Goal: Transaction & Acquisition: Book appointment/travel/reservation

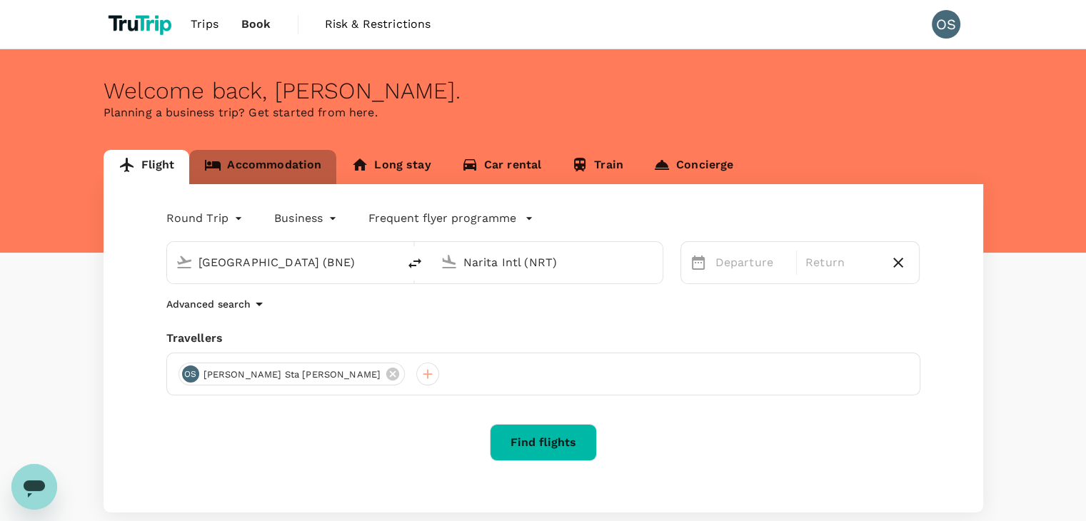
click at [253, 171] on link "Accommodation" at bounding box center [262, 167] width 147 height 34
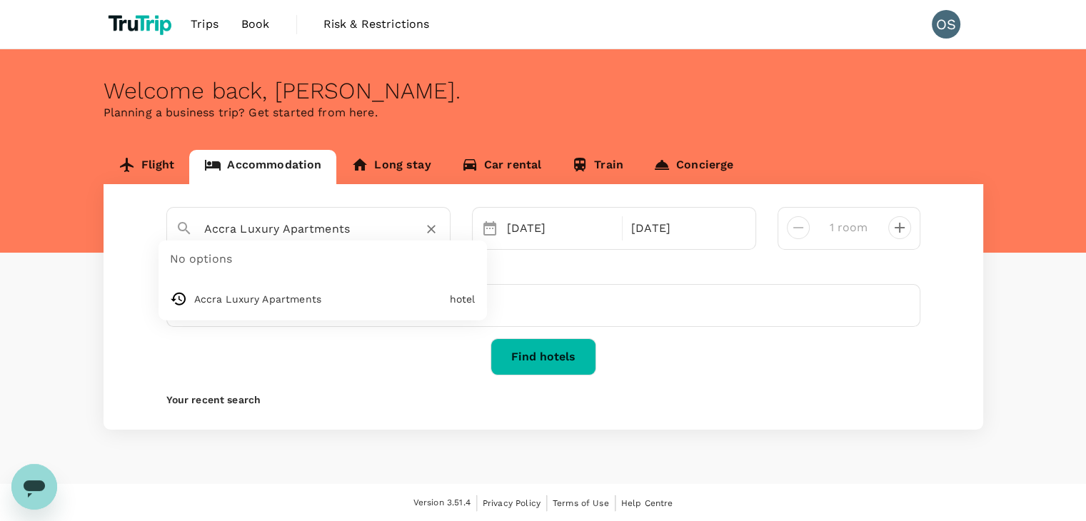
click at [286, 229] on input "Accra Luxury Apartments" at bounding box center [302, 229] width 197 height 22
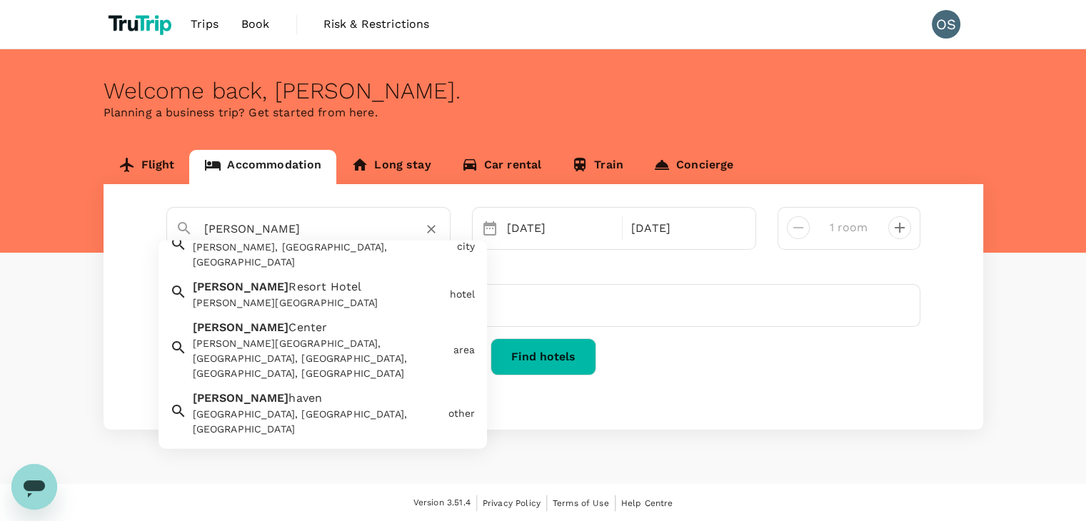
scroll to position [251, 0]
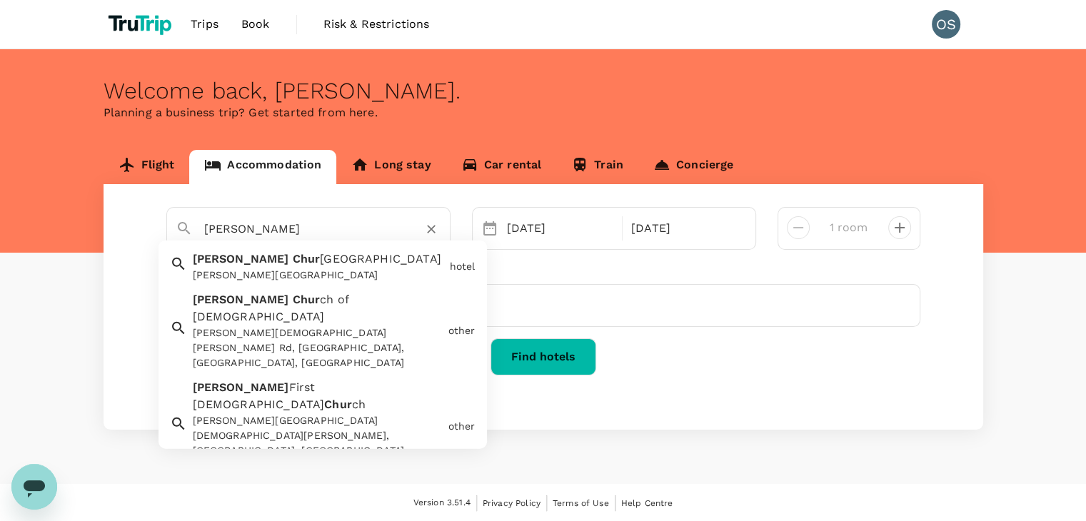
click at [320, 256] on span "ch Hotel" at bounding box center [380, 259] width 121 height 14
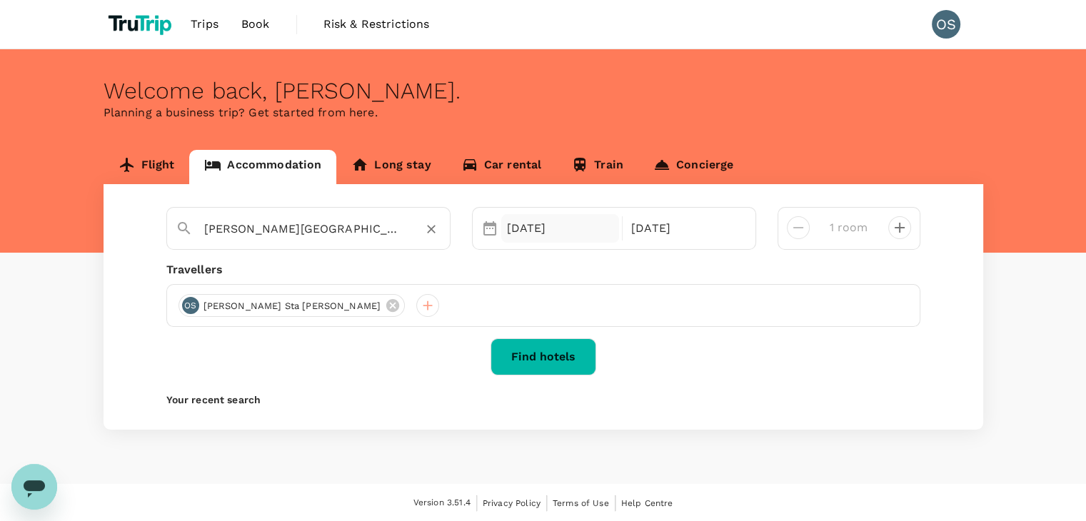
type input "Minerva Church Hotel"
click at [534, 237] on div "16 Oct" at bounding box center [560, 228] width 119 height 29
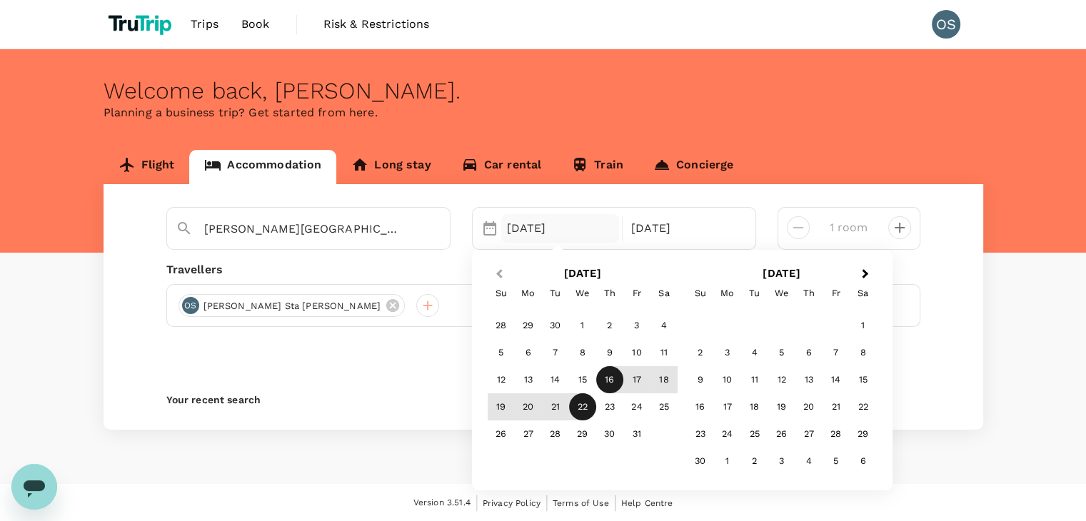
click at [494, 269] on button "Previous Month" at bounding box center [497, 275] width 23 height 23
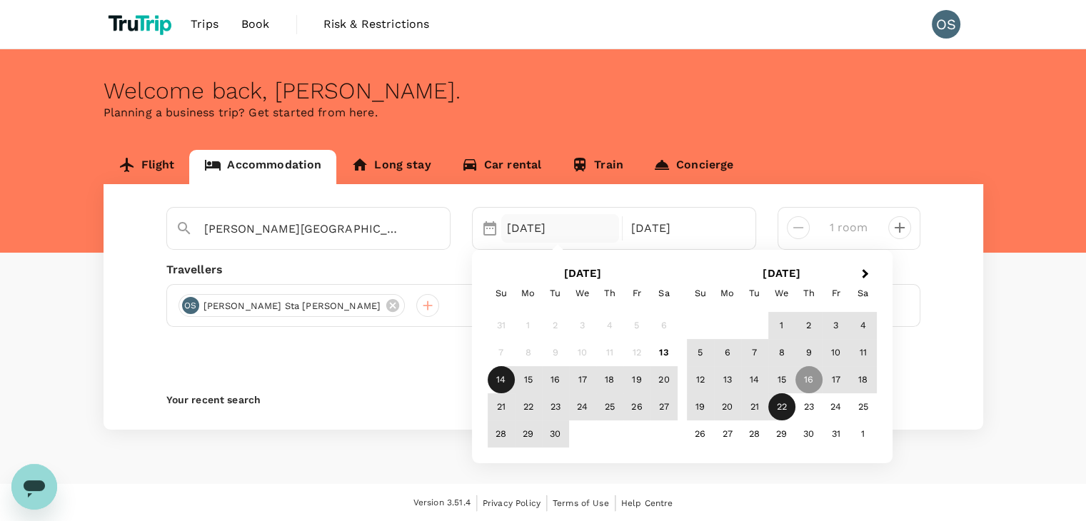
click at [488, 377] on div "14" at bounding box center [501, 379] width 27 height 27
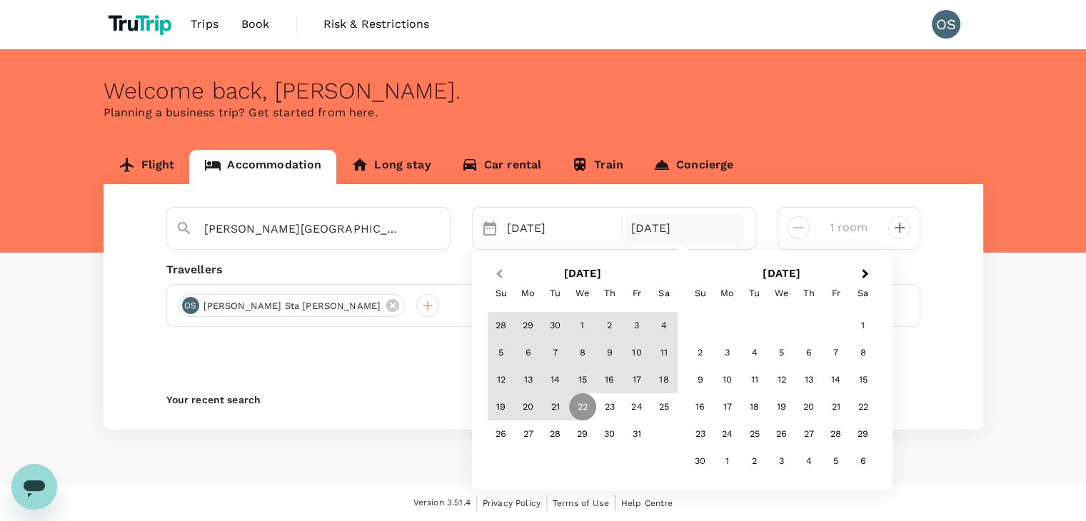
click at [498, 278] on button "Previous Month" at bounding box center [497, 275] width 23 height 23
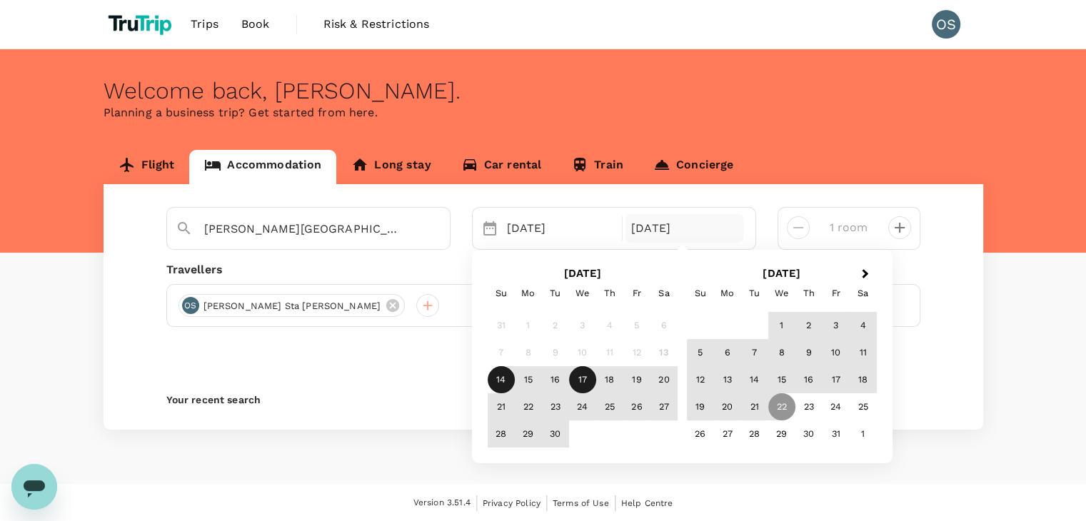
click at [581, 381] on div "17" at bounding box center [582, 379] width 27 height 27
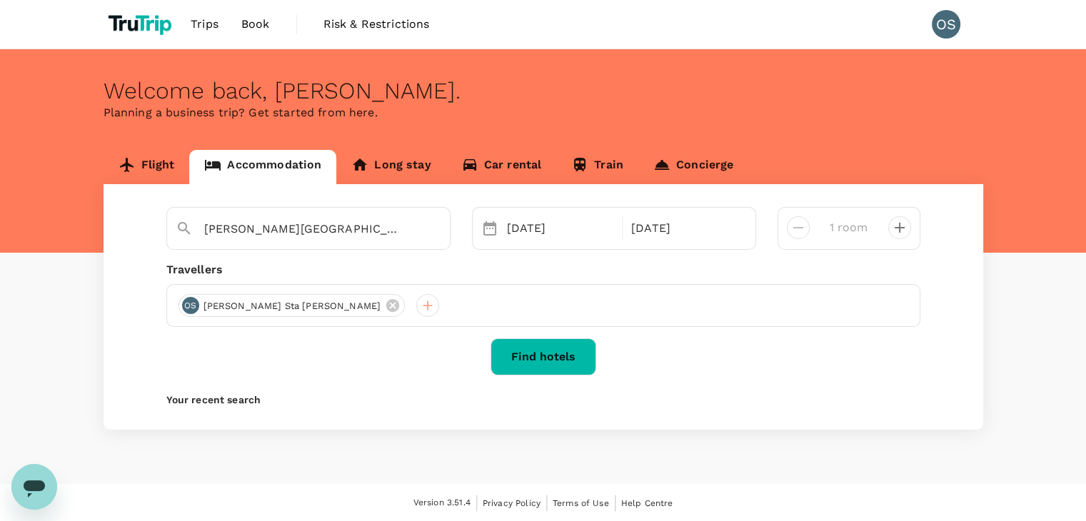
click at [555, 349] on button "Find hotels" at bounding box center [544, 357] width 106 height 37
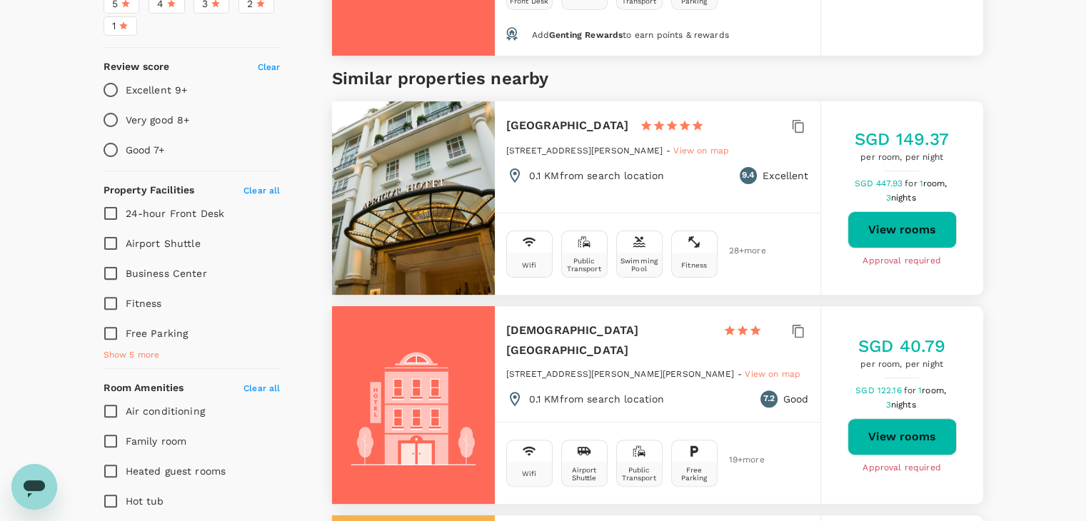
scroll to position [400, 0]
click at [863, 217] on button "View rooms" at bounding box center [902, 229] width 109 height 37
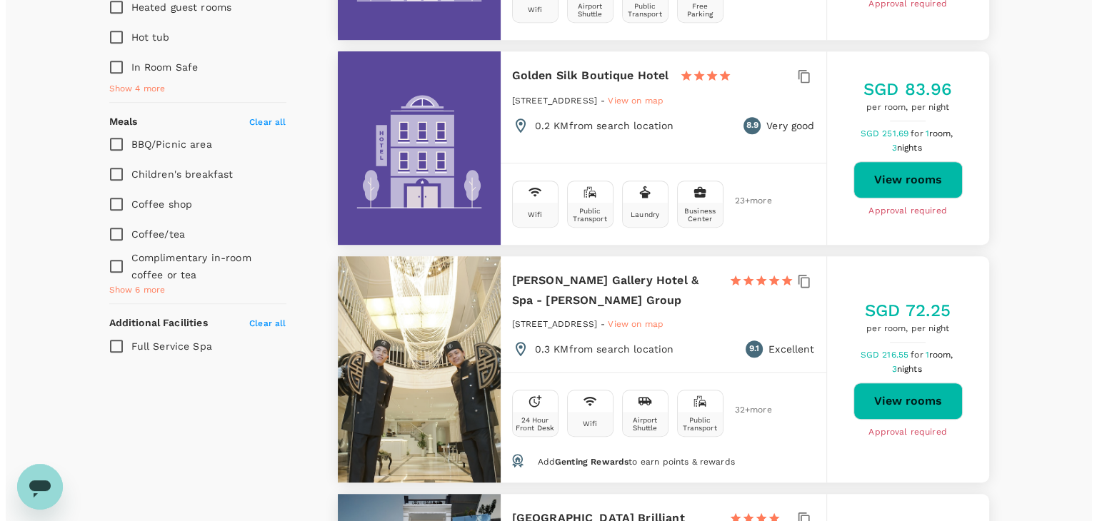
scroll to position [863, 0]
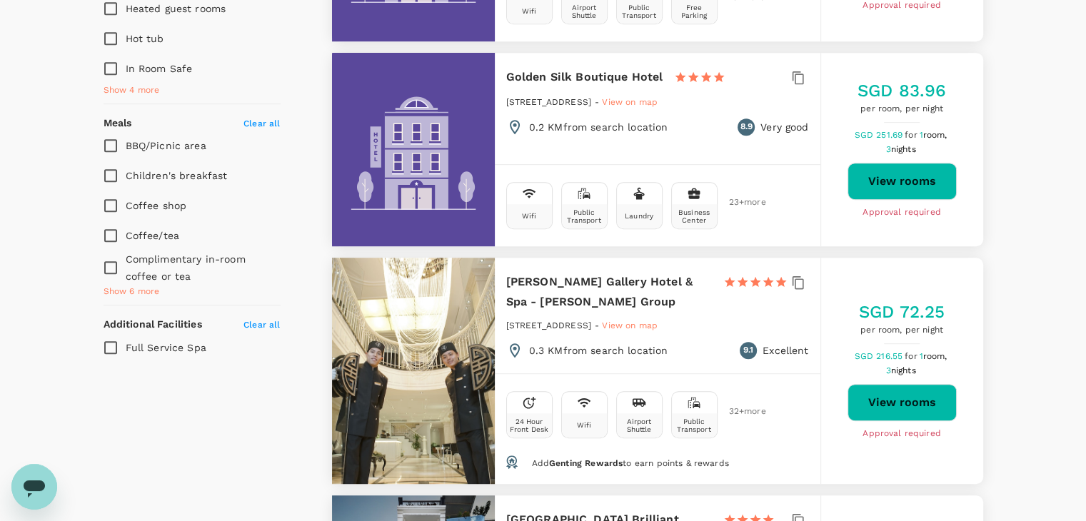
click at [877, 388] on button "View rooms" at bounding box center [902, 402] width 109 height 37
type input "499.06"
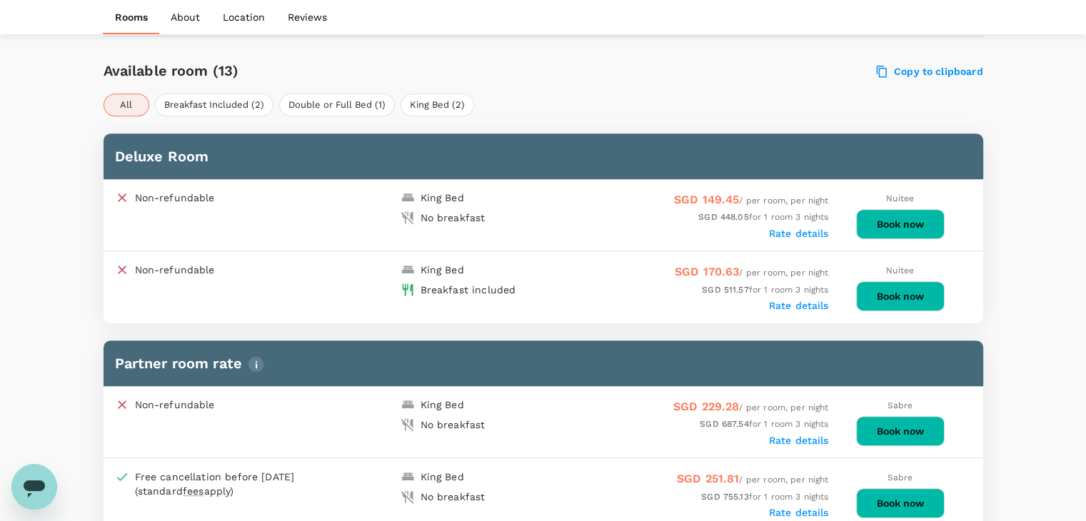
scroll to position [648, 0]
click at [786, 304] on label "Rate details" at bounding box center [799, 305] width 60 height 11
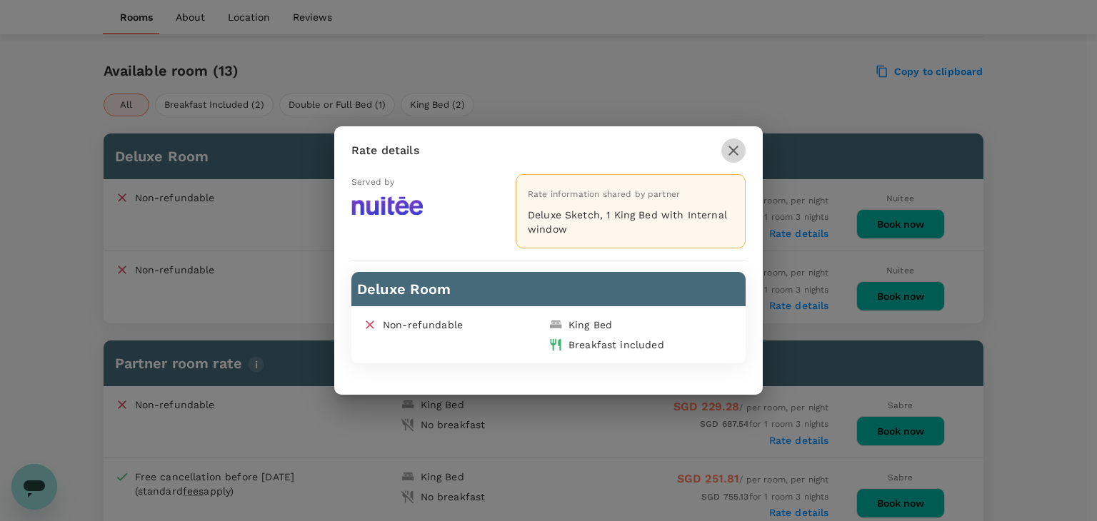
click at [733, 154] on icon "button" at bounding box center [733, 150] width 17 height 17
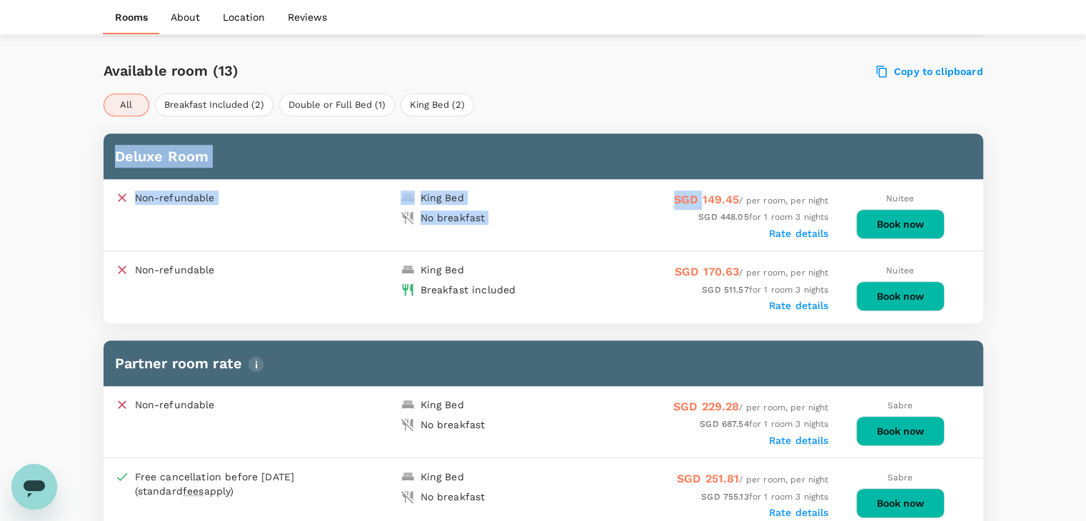
drag, startPoint x: 701, startPoint y: 201, endPoint x: 706, endPoint y: 35, distance: 165.8
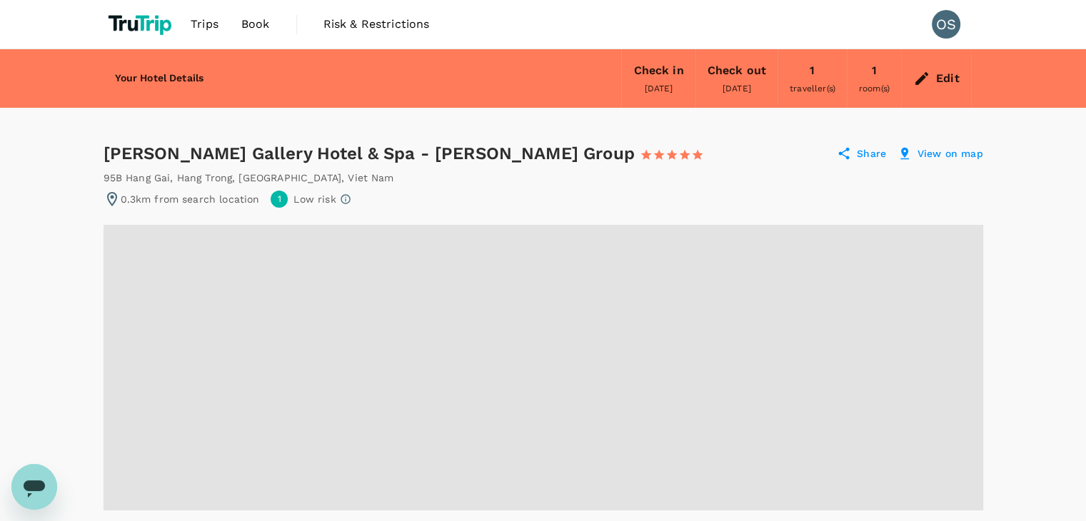
radio input "false"
radio input "true"
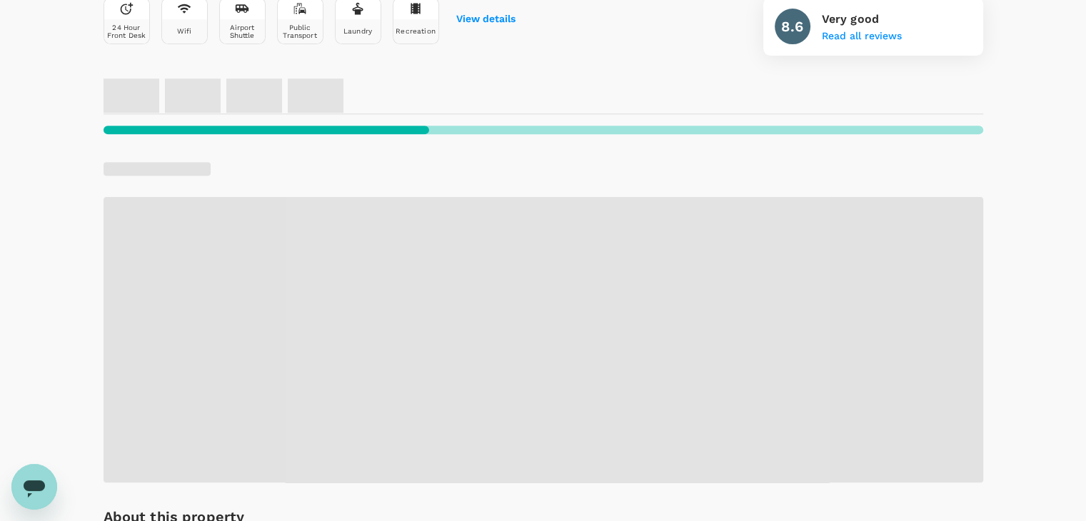
scroll to position [573, 0]
